Goal: Find specific page/section: Find specific page/section

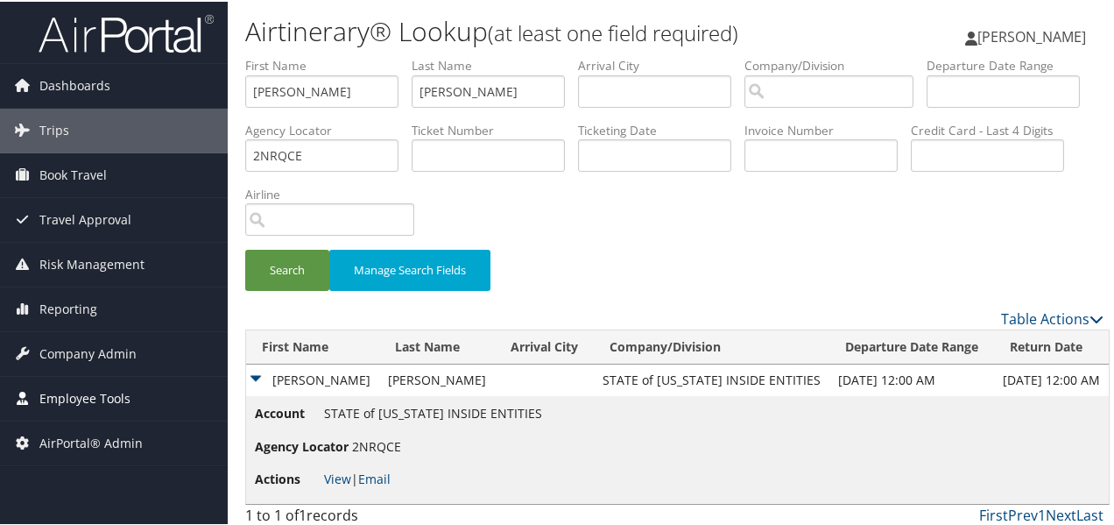
click at [57, 390] on span "Employee Tools" at bounding box center [84, 397] width 91 height 44
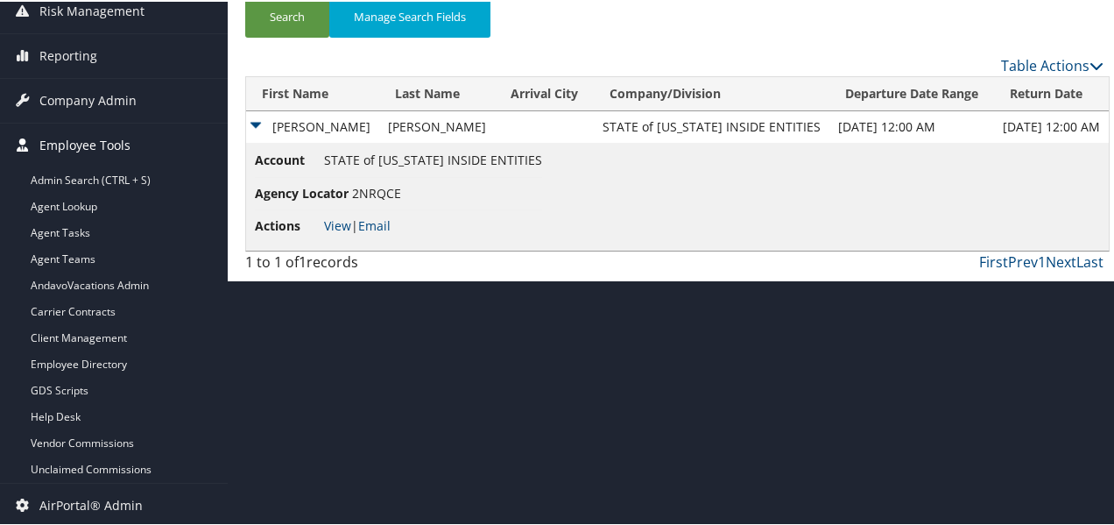
scroll to position [255, 0]
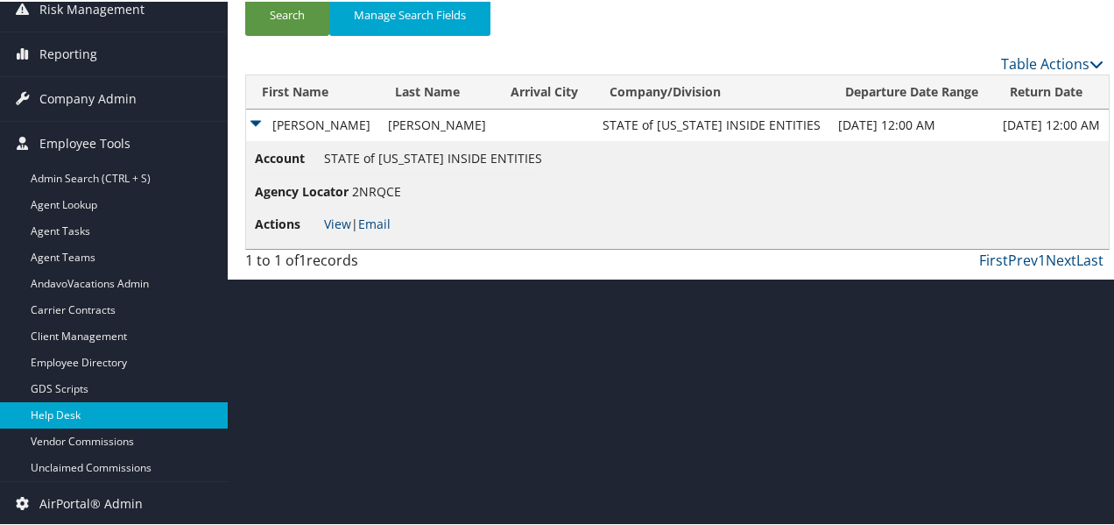
click at [55, 413] on link "Help Desk" at bounding box center [114, 413] width 228 height 26
click at [64, 420] on link "Help Desk" at bounding box center [114, 413] width 228 height 26
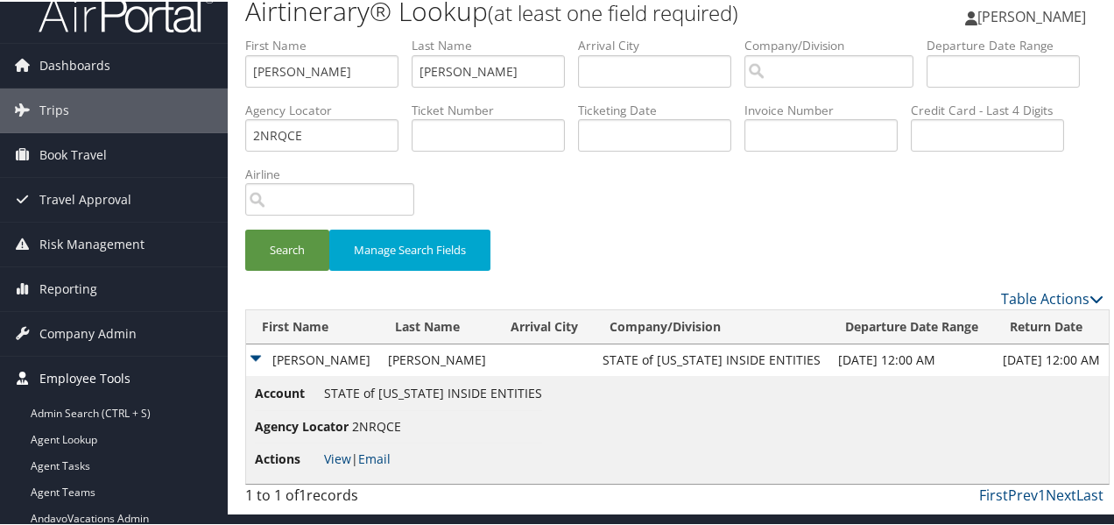
scroll to position [0, 0]
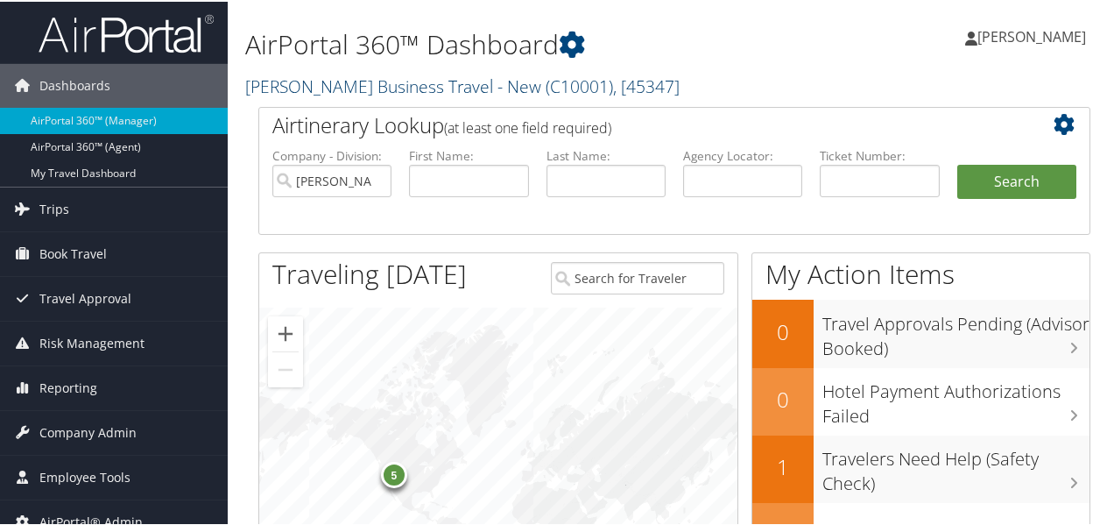
click at [405, 85] on link "Christopherson Business Travel - New ( C10001 ) , [ 45347 ]" at bounding box center [462, 85] width 434 height 24
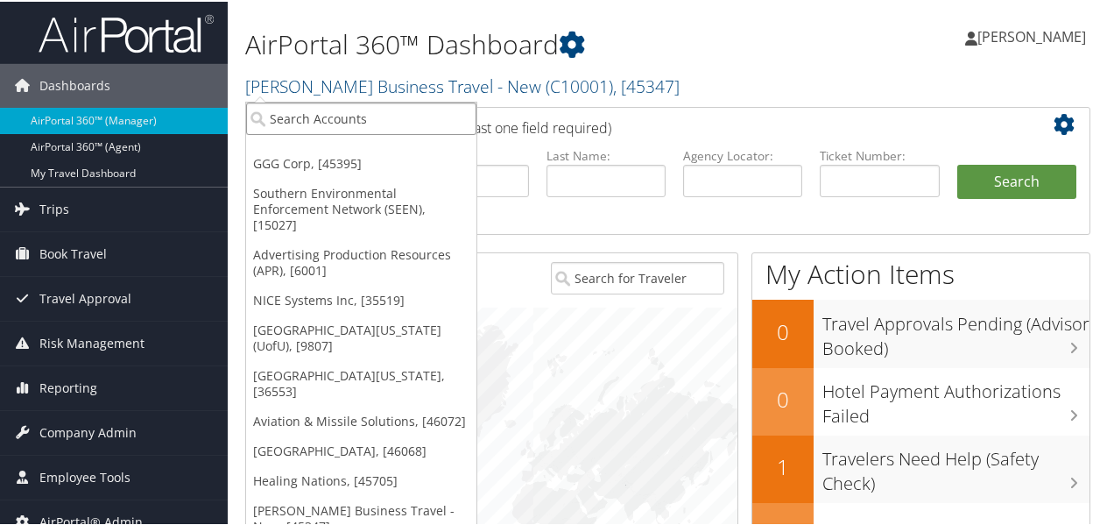
click at [308, 123] on input "search" at bounding box center [361, 117] width 230 height 32
click at [393, 127] on input "search" at bounding box center [361, 117] width 230 height 32
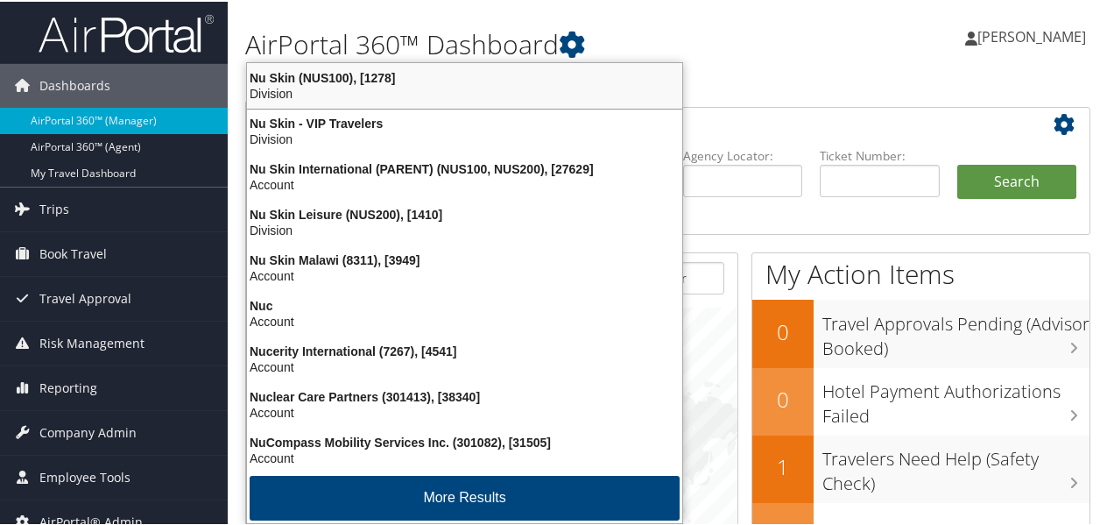
type input "nu"
click at [652, 18] on div "AirPortal 360™ Dashboard Christopherson Business Travel - New ( C10001 ) , [ 45…" at bounding box center [531, 53] width 572 height 89
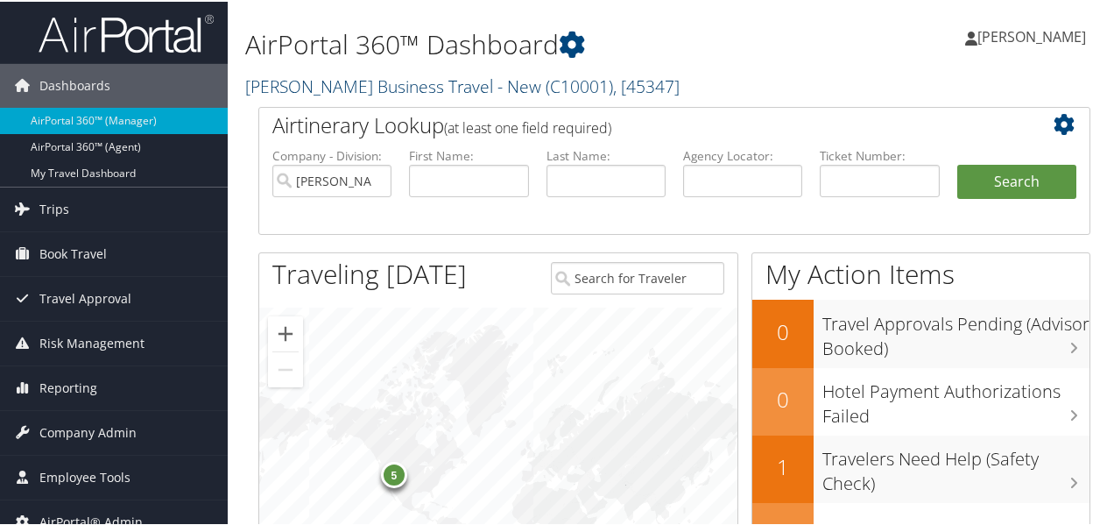
click at [646, 86] on span ", [ 45347 ]" at bounding box center [646, 85] width 67 height 24
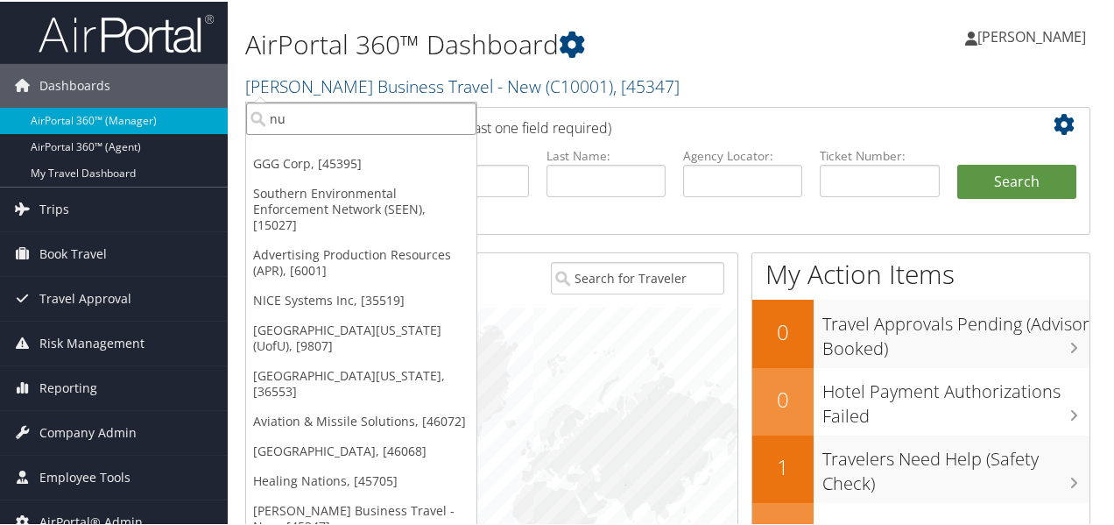
click at [325, 121] on input "nu" at bounding box center [361, 117] width 230 height 32
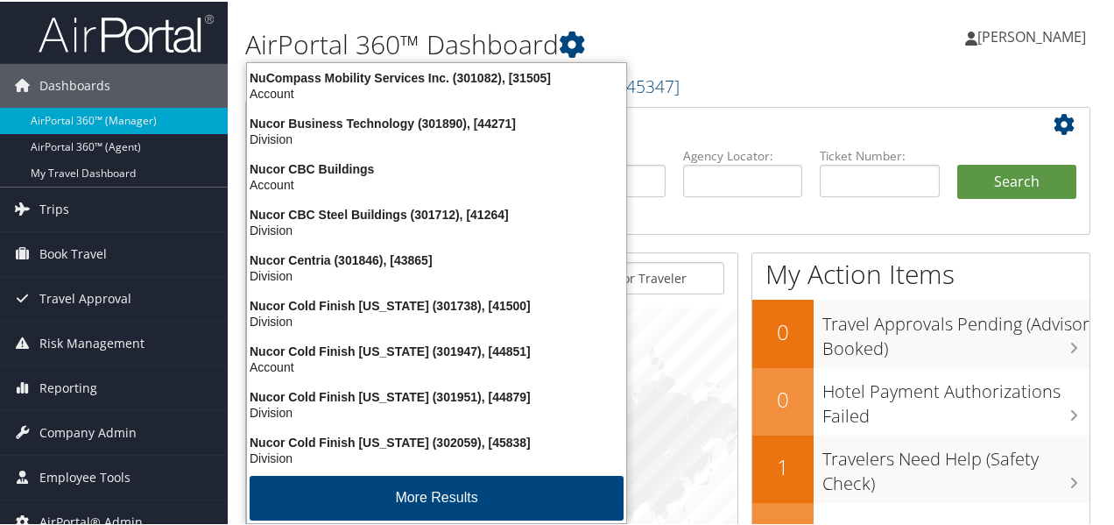
type input "nucor"
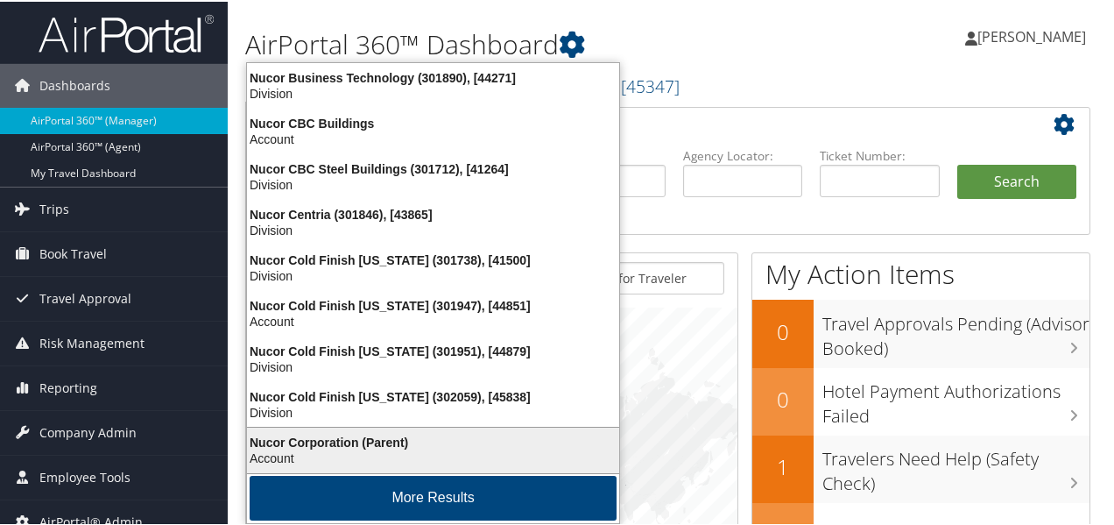
click at [286, 452] on div "Account" at bounding box center [432, 456] width 393 height 16
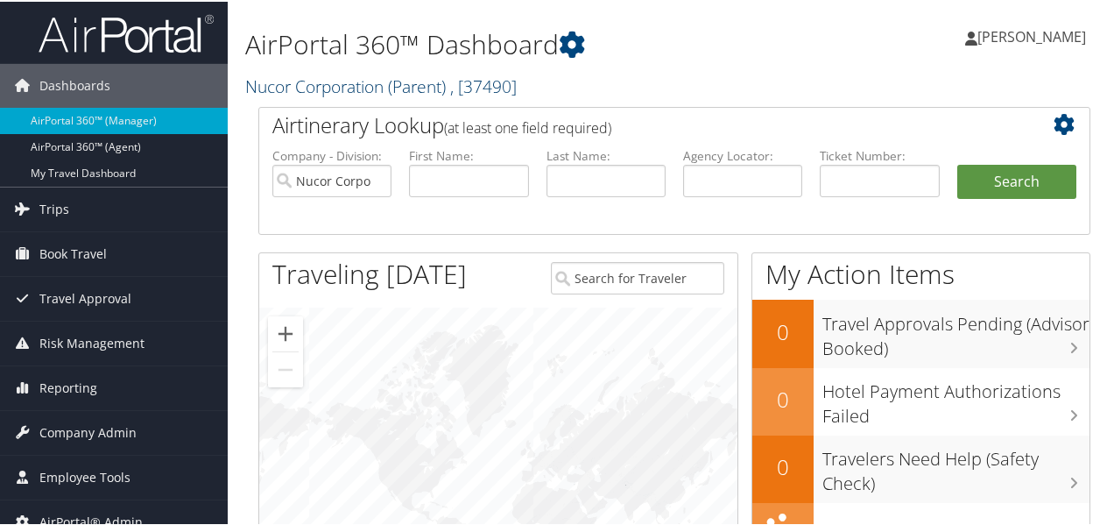
click at [304, 84] on link "Nucor Corporation (Parent) , [ 37490 ]" at bounding box center [381, 85] width 272 height 24
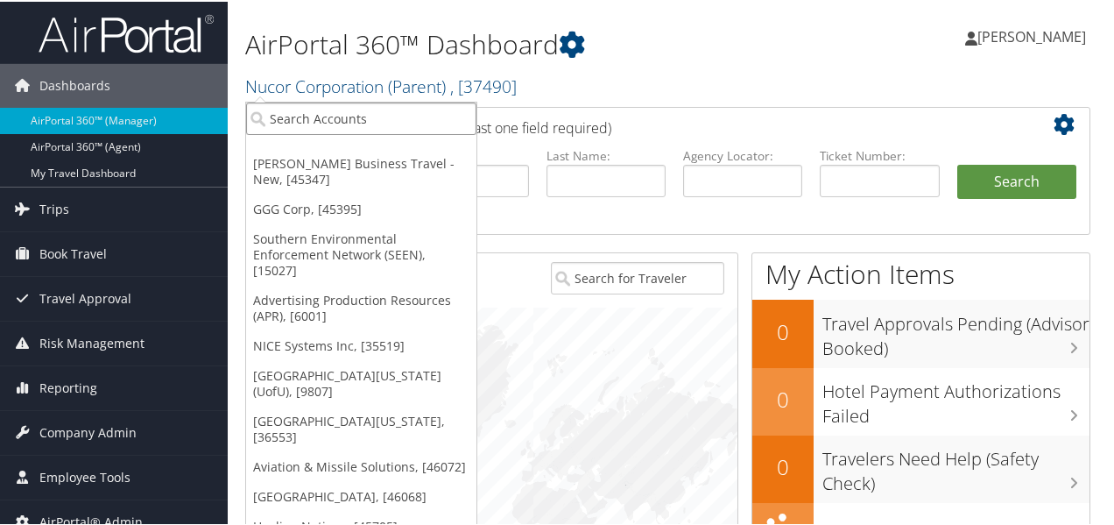
click at [321, 115] on input "search" at bounding box center [361, 117] width 230 height 32
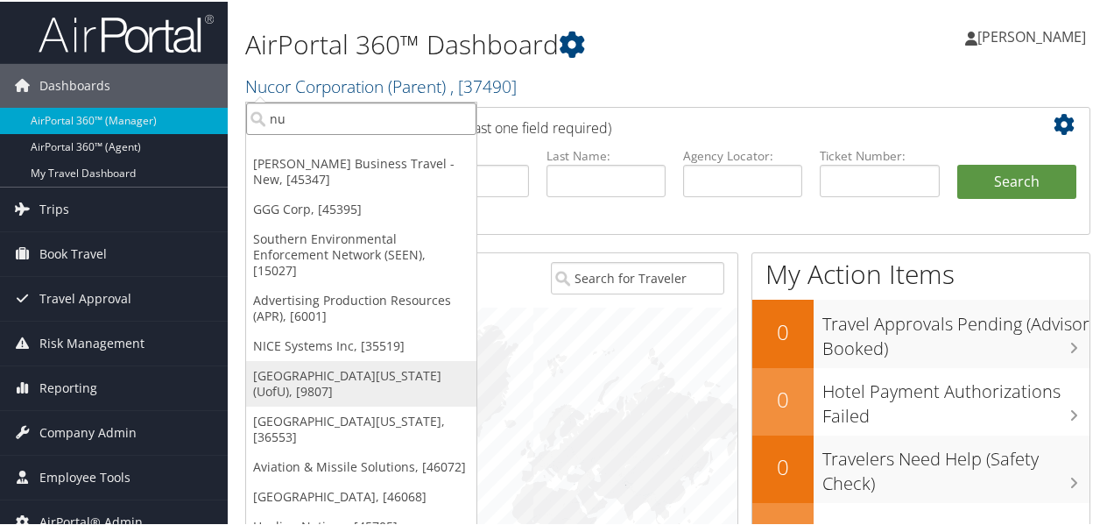
type input "n"
